Goal: Information Seeking & Learning: Learn about a topic

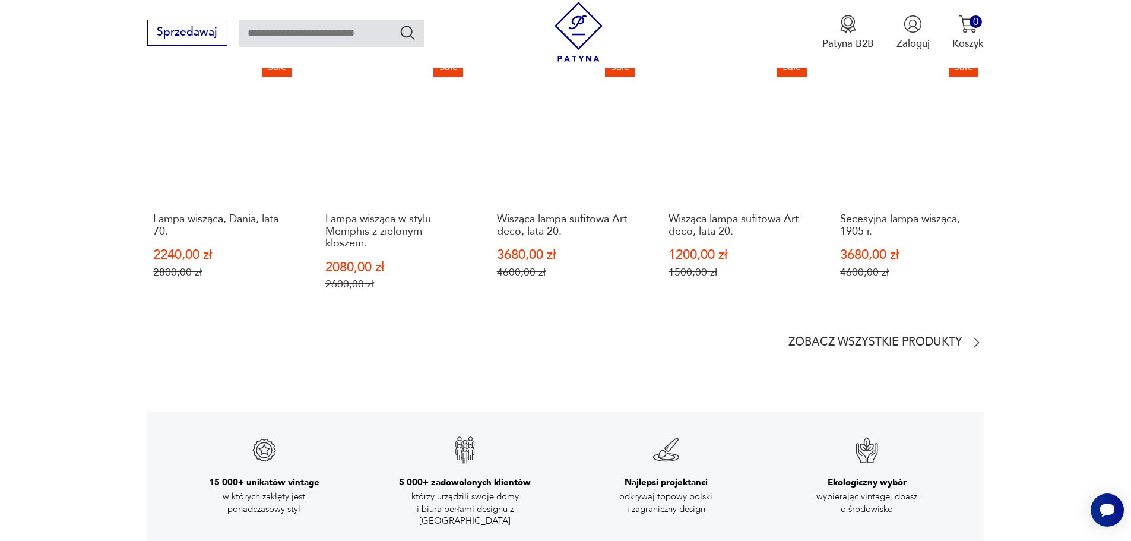
scroll to position [1603, 0]
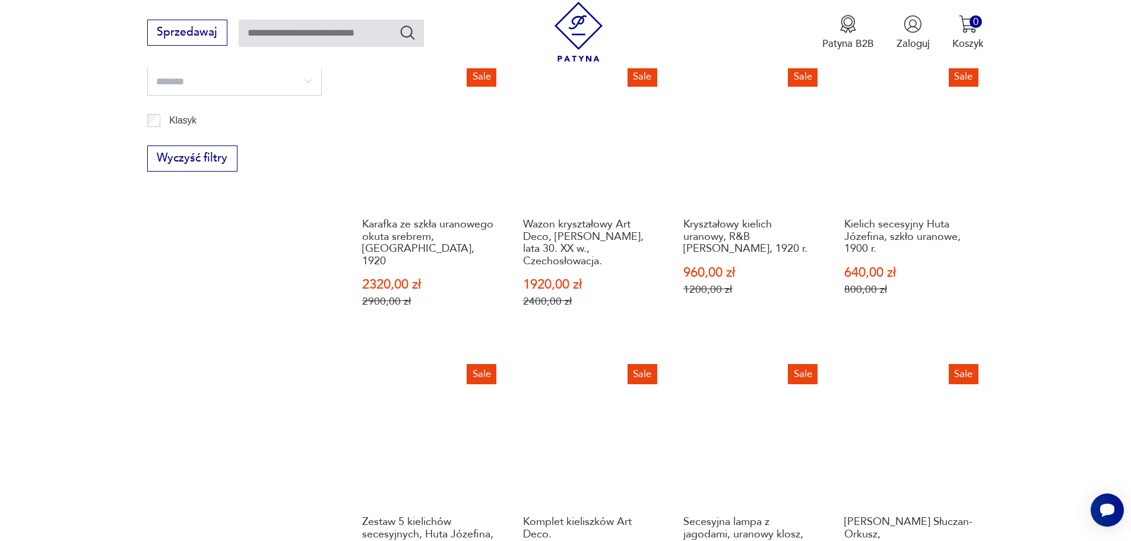
scroll to position [891, 0]
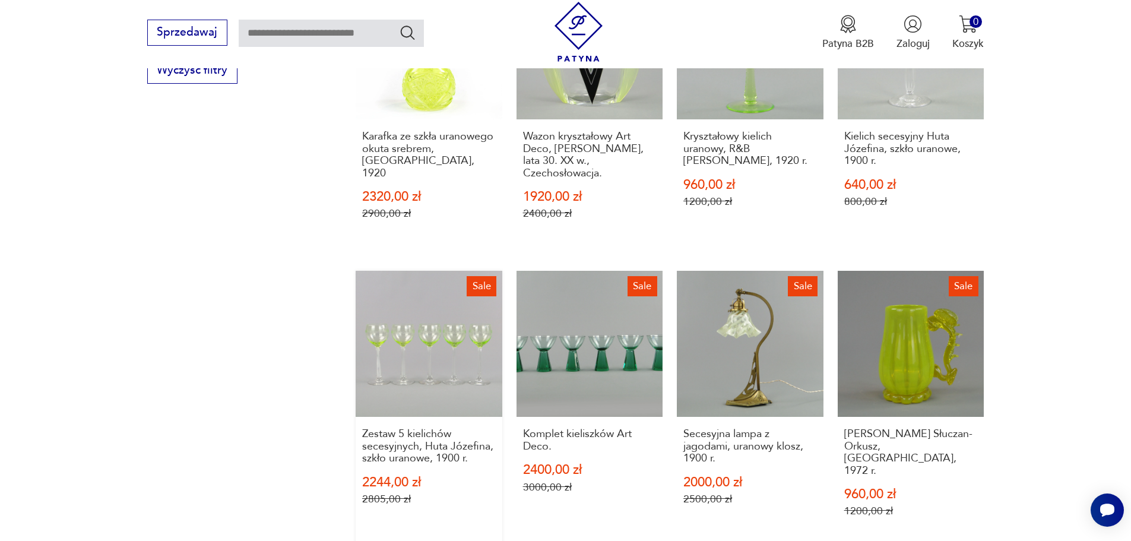
click at [461, 374] on link "Sale Zestaw 5 kielichów secesyjnych, Huta Józefina, szkło uranowe, 1900 r. 2244…" at bounding box center [429, 408] width 147 height 275
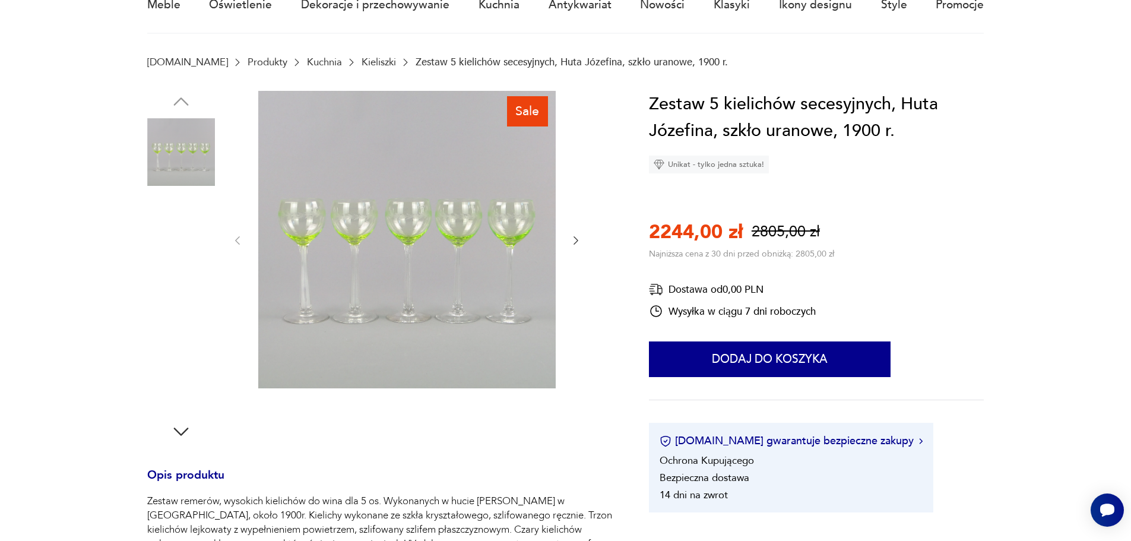
scroll to position [238, 0]
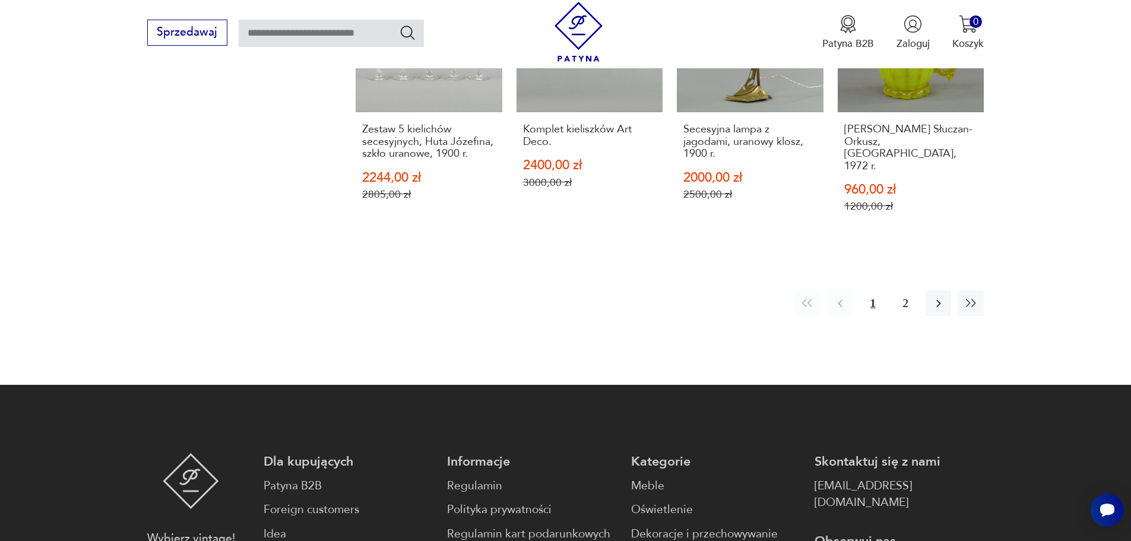
scroll to position [1046, 0]
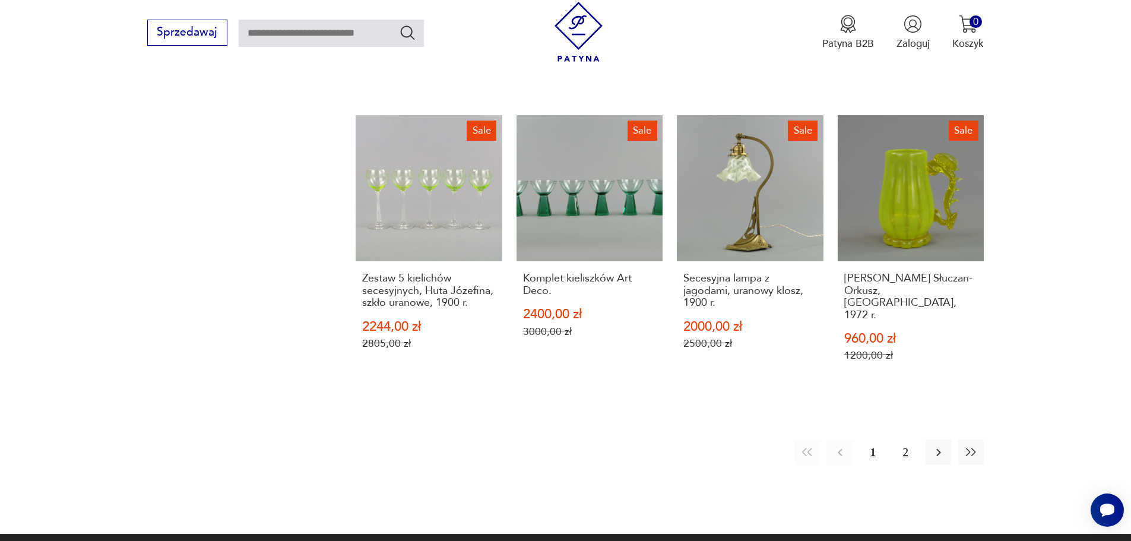
click at [907, 439] on button "2" at bounding box center [906, 452] width 26 height 26
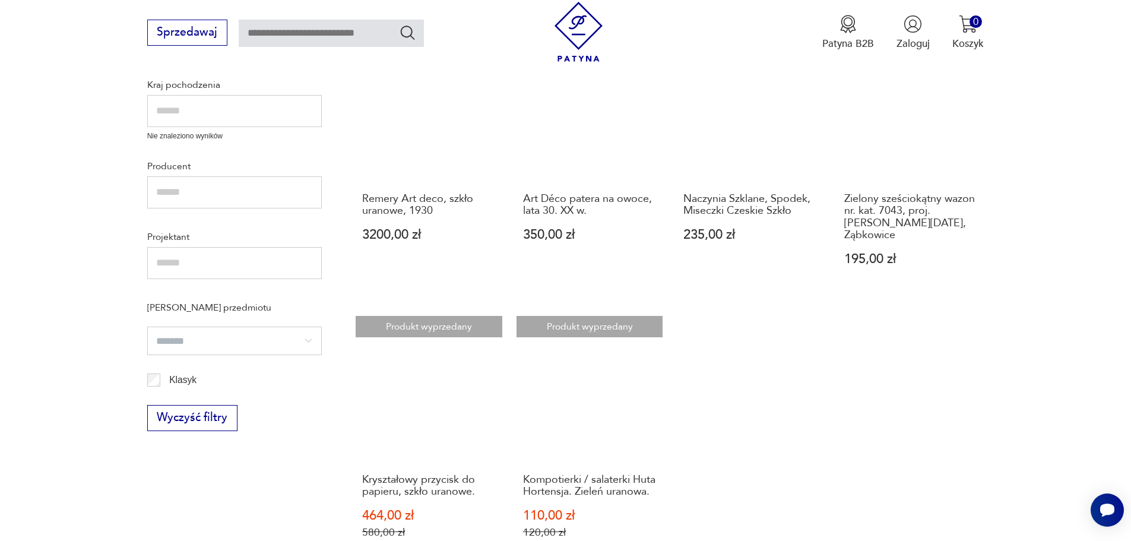
scroll to position [546, 0]
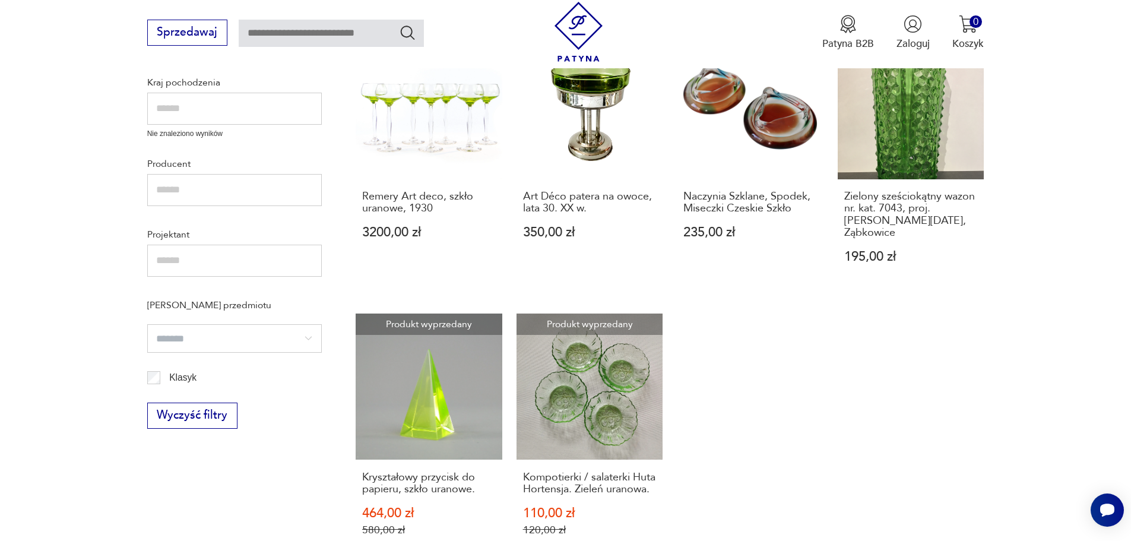
scroll to position [71, 0]
